Goal: Information Seeking & Learning: Learn about a topic

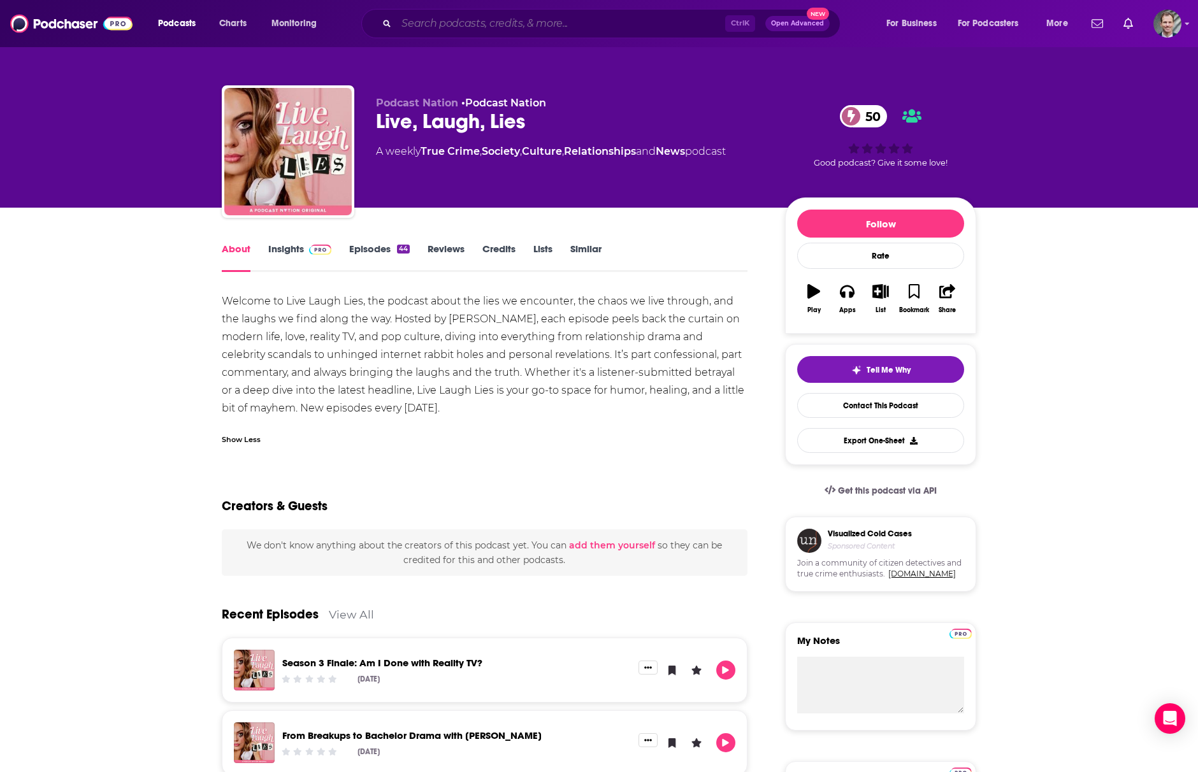
click at [498, 17] on input "Search podcasts, credits, & more..." at bounding box center [560, 23] width 329 height 20
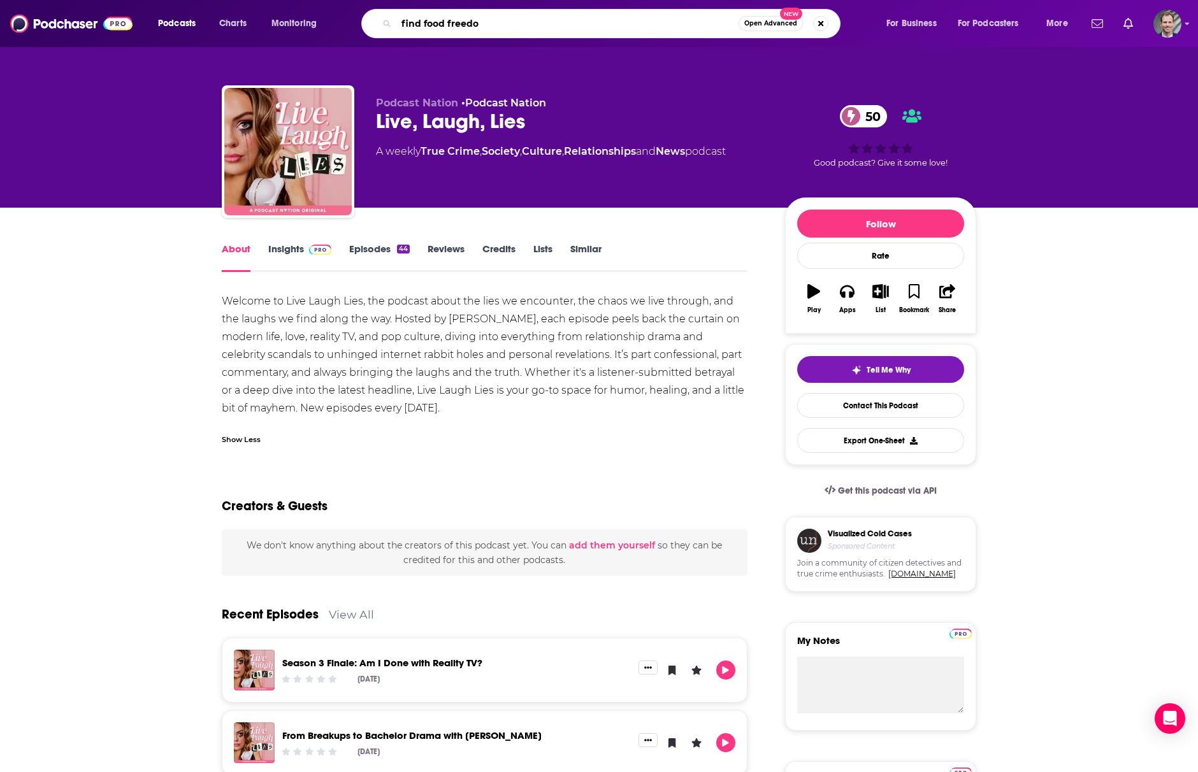
type input "find food freedom"
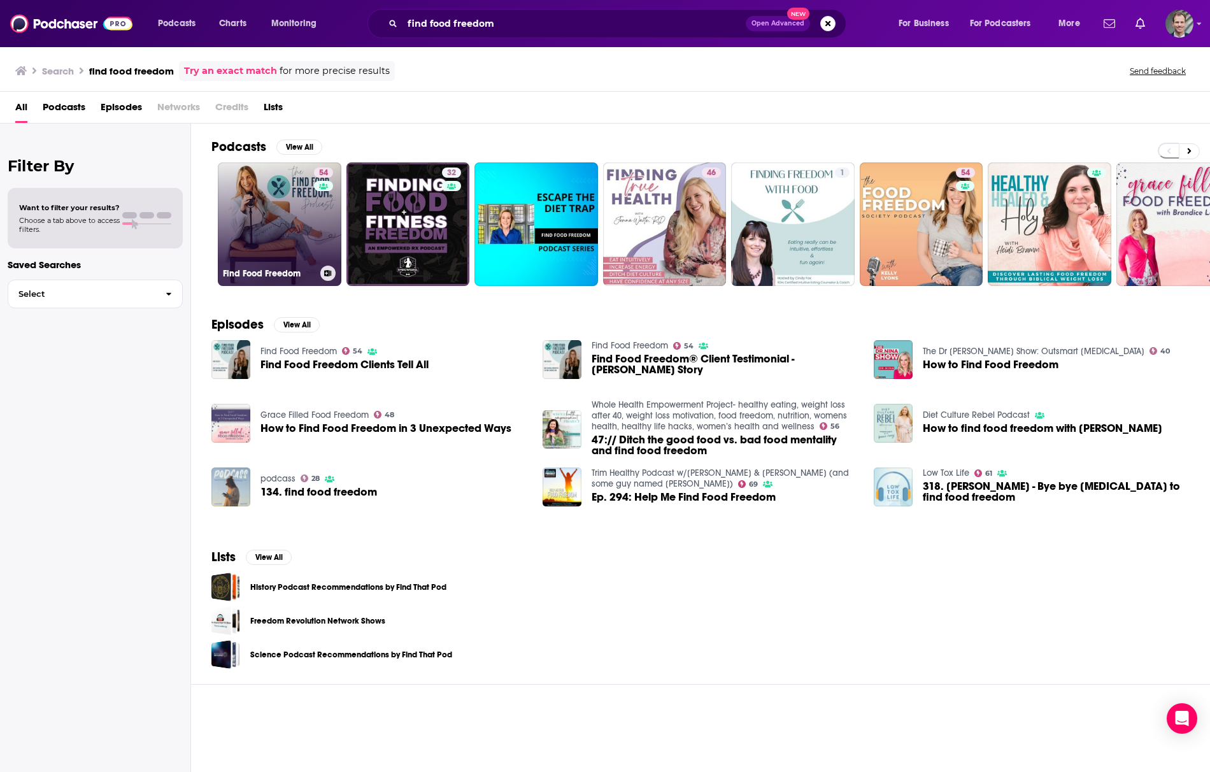
click at [288, 250] on link "54 Find Food Freedom" at bounding box center [280, 224] width 124 height 124
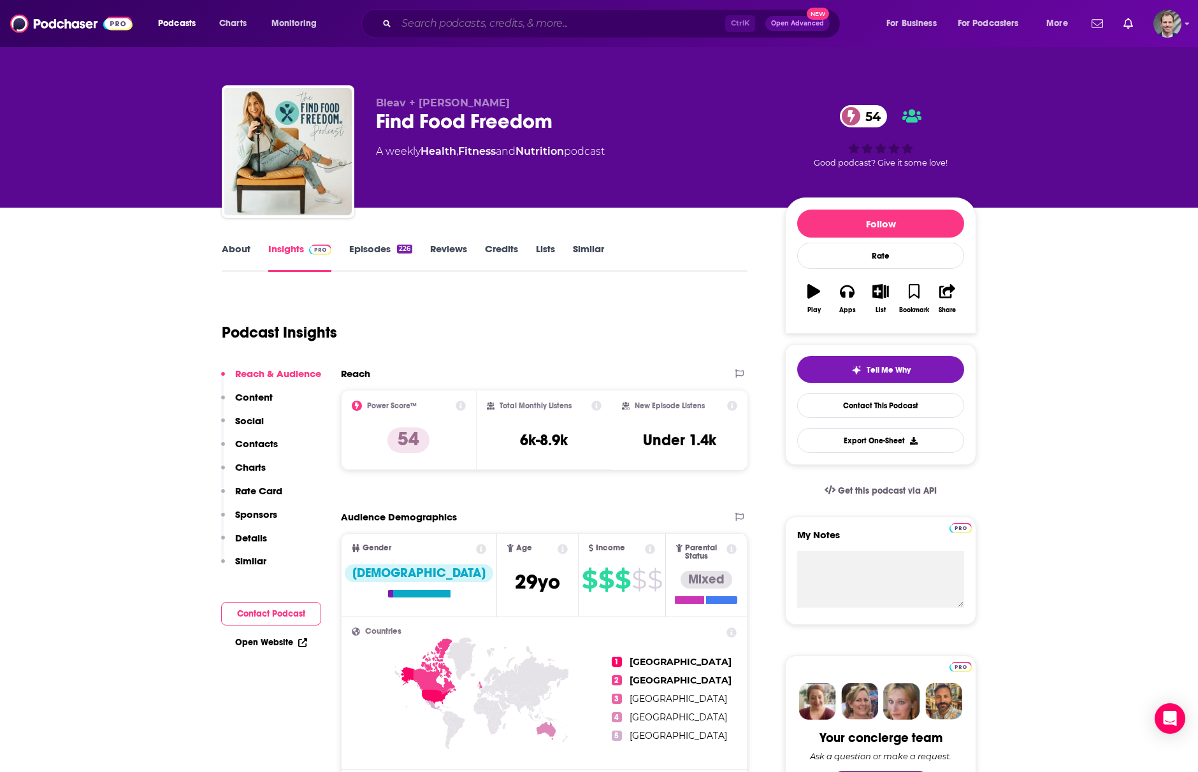
click at [507, 31] on input "Search podcasts, credits, & more..." at bounding box center [560, 23] width 329 height 20
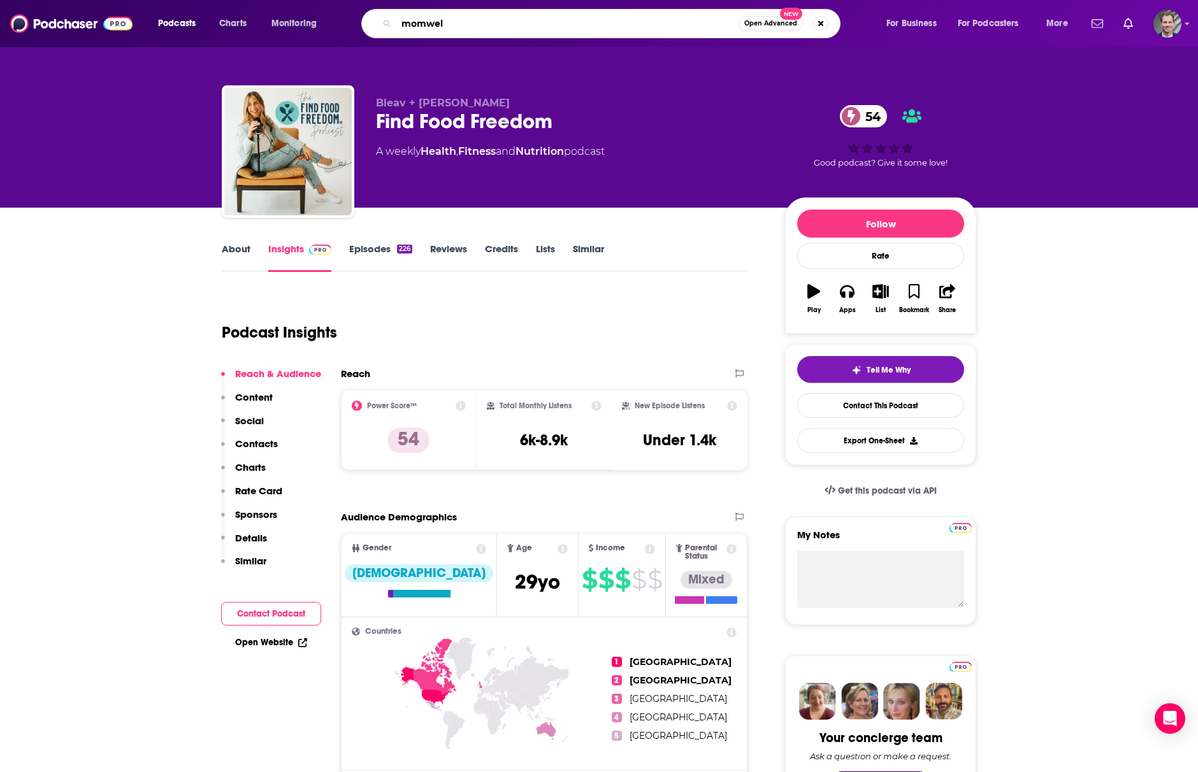
type input "momwell"
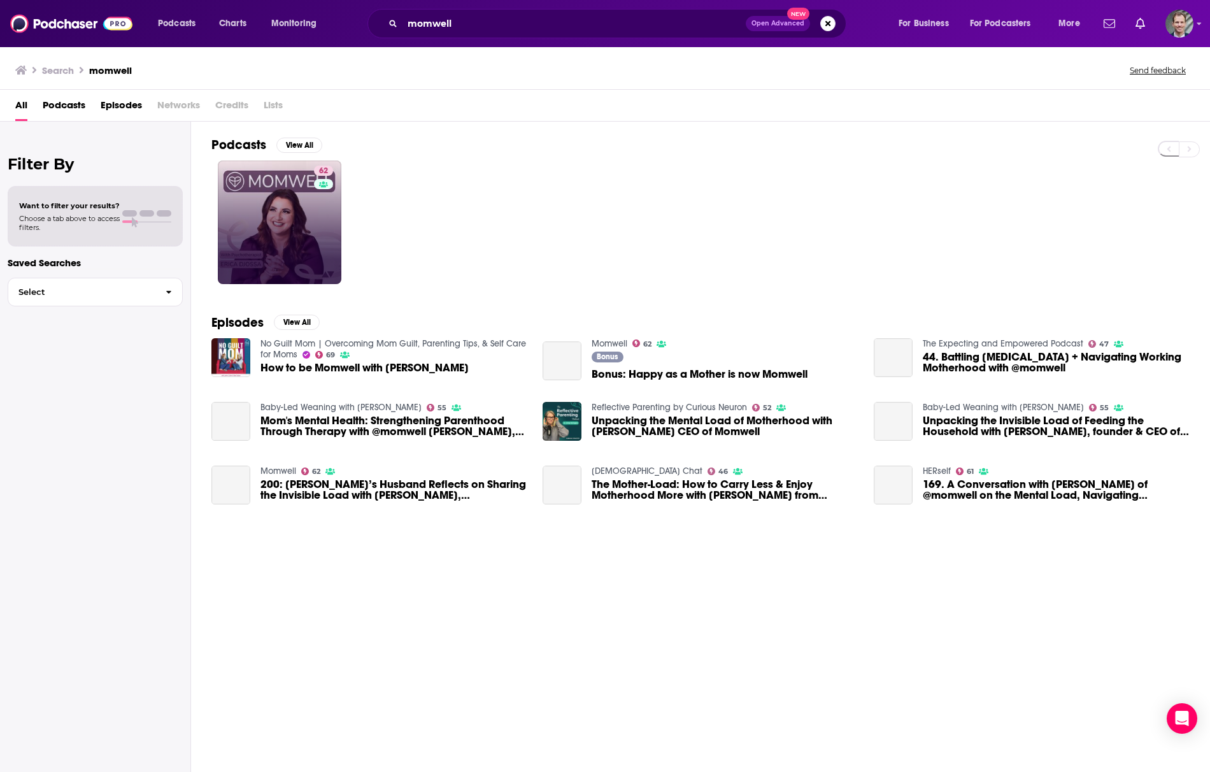
click at [275, 226] on link "62" at bounding box center [280, 223] width 124 height 124
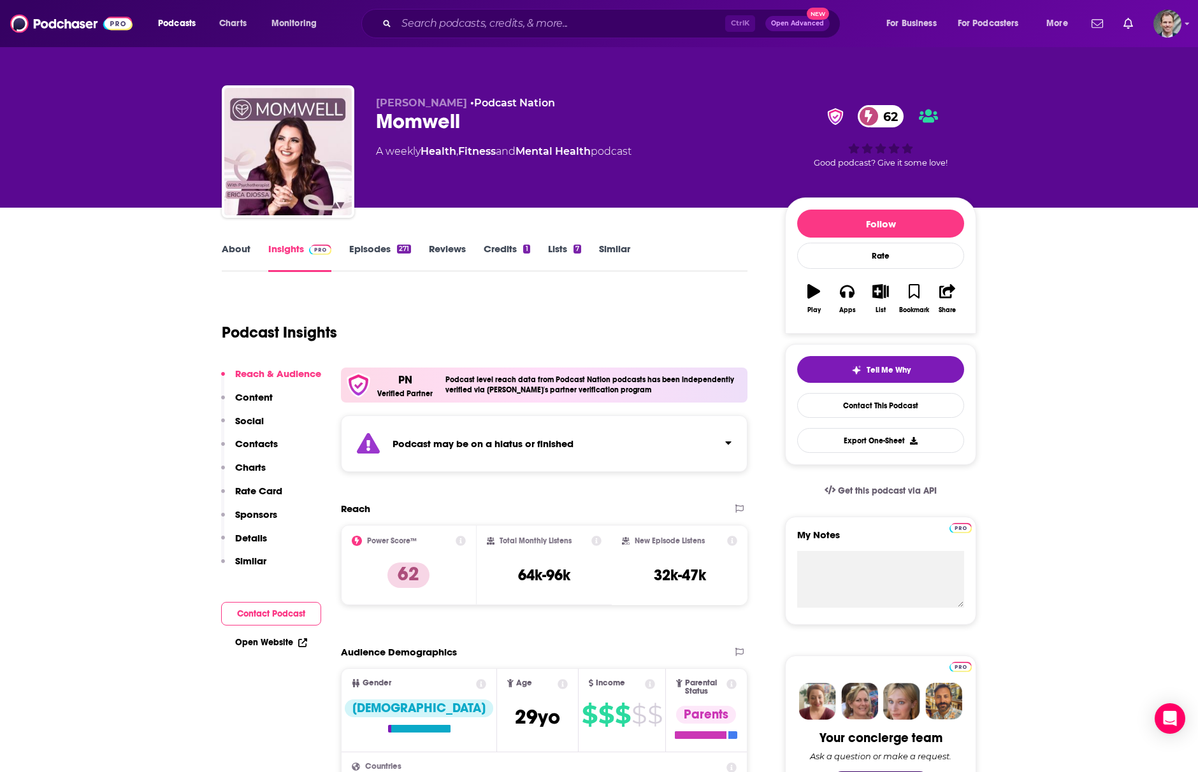
click at [529, 451] on div "Podcast may be on a hiatus or finished" at bounding box center [544, 443] width 406 height 57
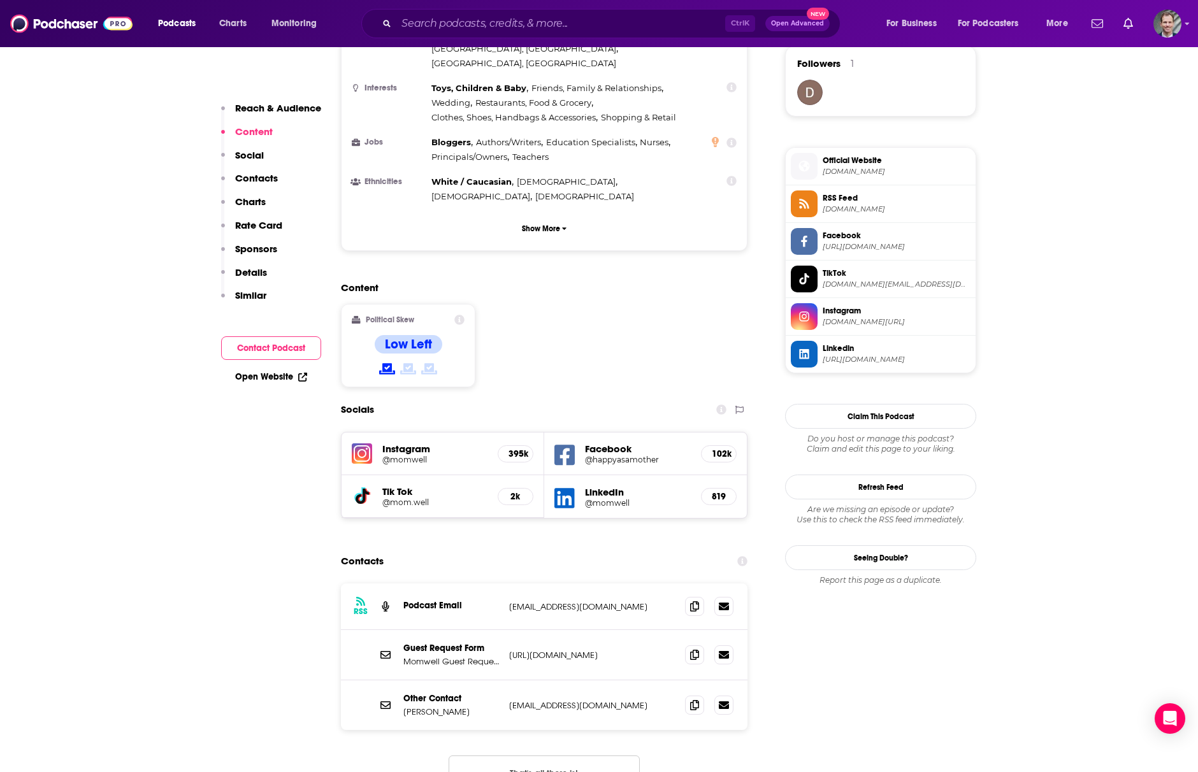
scroll to position [1019, 0]
